Goal: Task Accomplishment & Management: Complete application form

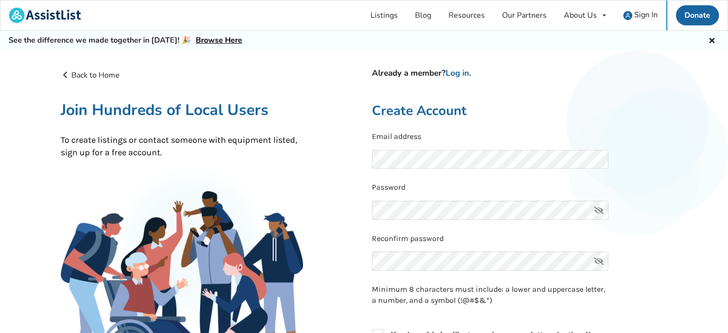
click at [602, 209] on icon at bounding box center [598, 209] width 19 height 19
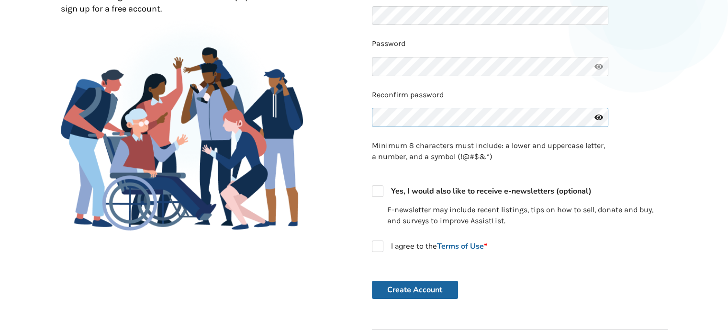
scroll to position [145, 0]
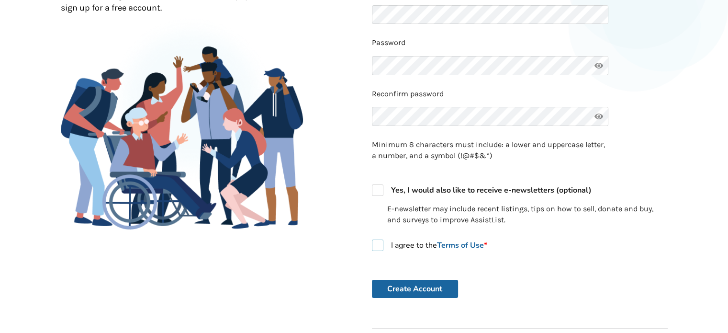
click at [378, 246] on label "I agree to the Terms of Use *" at bounding box center [429, 244] width 115 height 11
checkbox input "true"
click at [423, 287] on button "Create Account" at bounding box center [415, 288] width 86 height 18
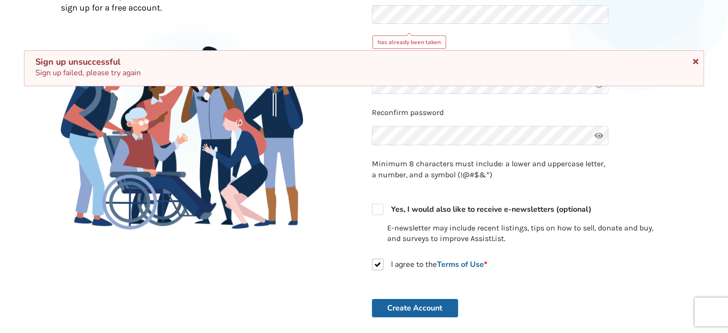
click at [696, 59] on icon at bounding box center [695, 60] width 9 height 8
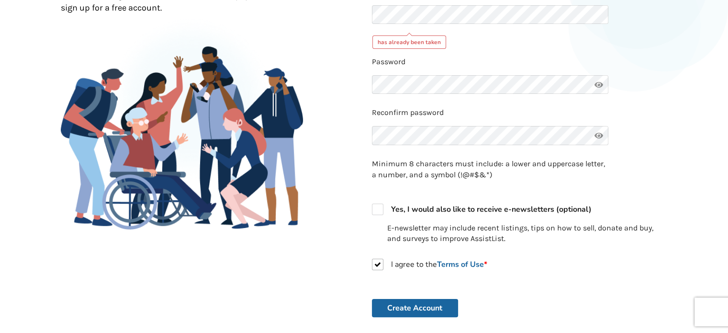
click at [599, 84] on icon at bounding box center [598, 84] width 19 height 19
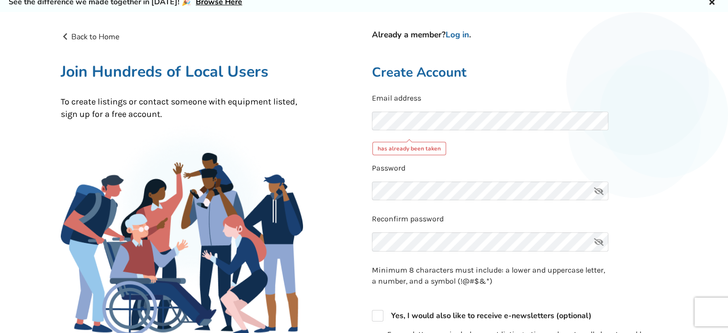
scroll to position [15, 0]
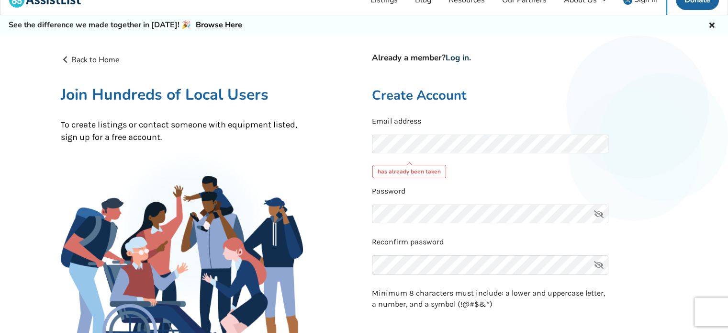
click at [465, 61] on link "Log in" at bounding box center [456, 57] width 23 height 11
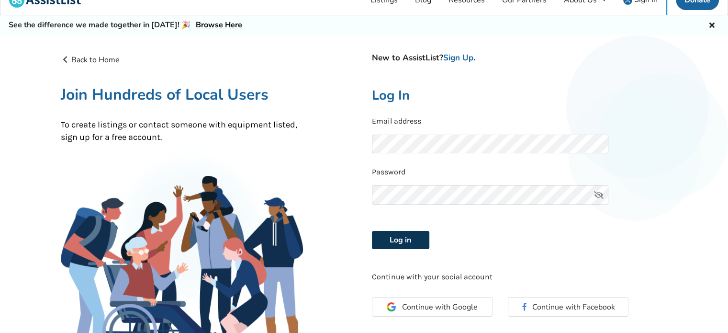
click at [417, 236] on button "Log in" at bounding box center [400, 240] width 57 height 18
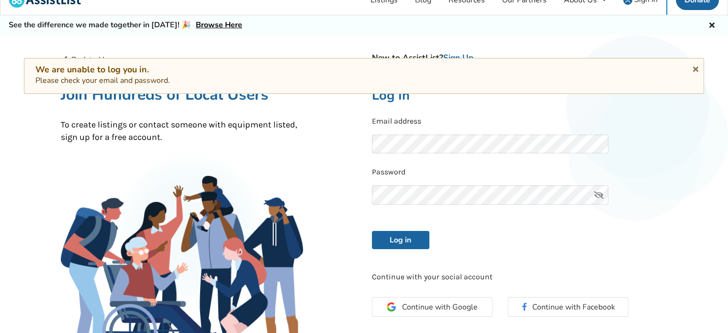
click at [600, 194] on icon at bounding box center [598, 194] width 19 height 19
